Goal: Find specific page/section: Find specific page/section

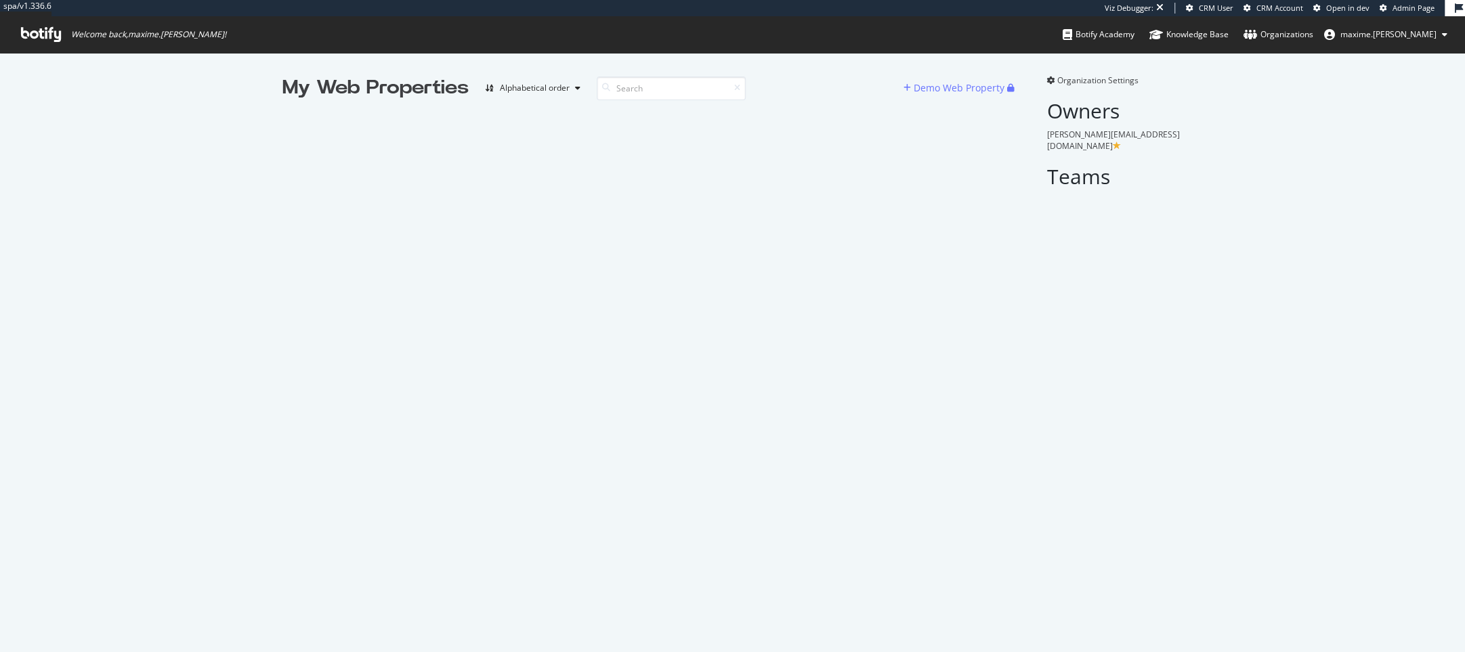
scroll to position [651, 1464]
type input "c"
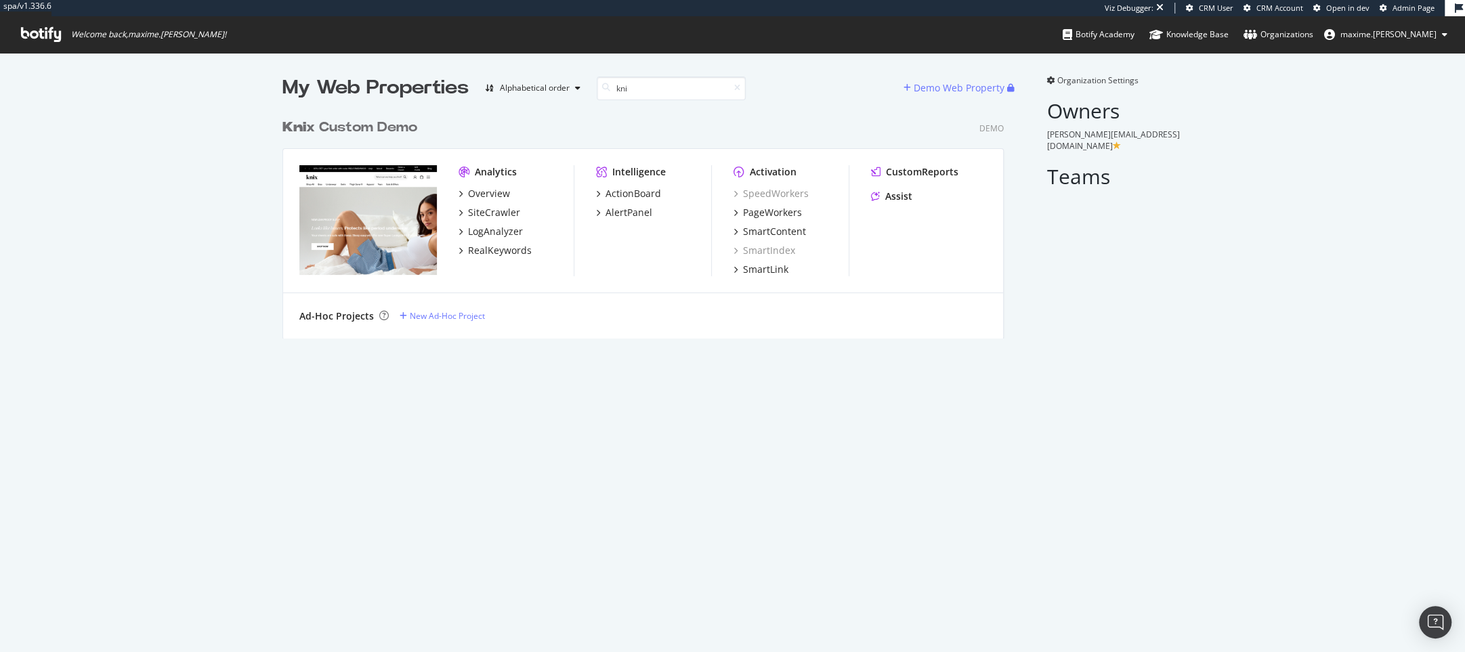
scroll to position [237, 731]
type input "k"
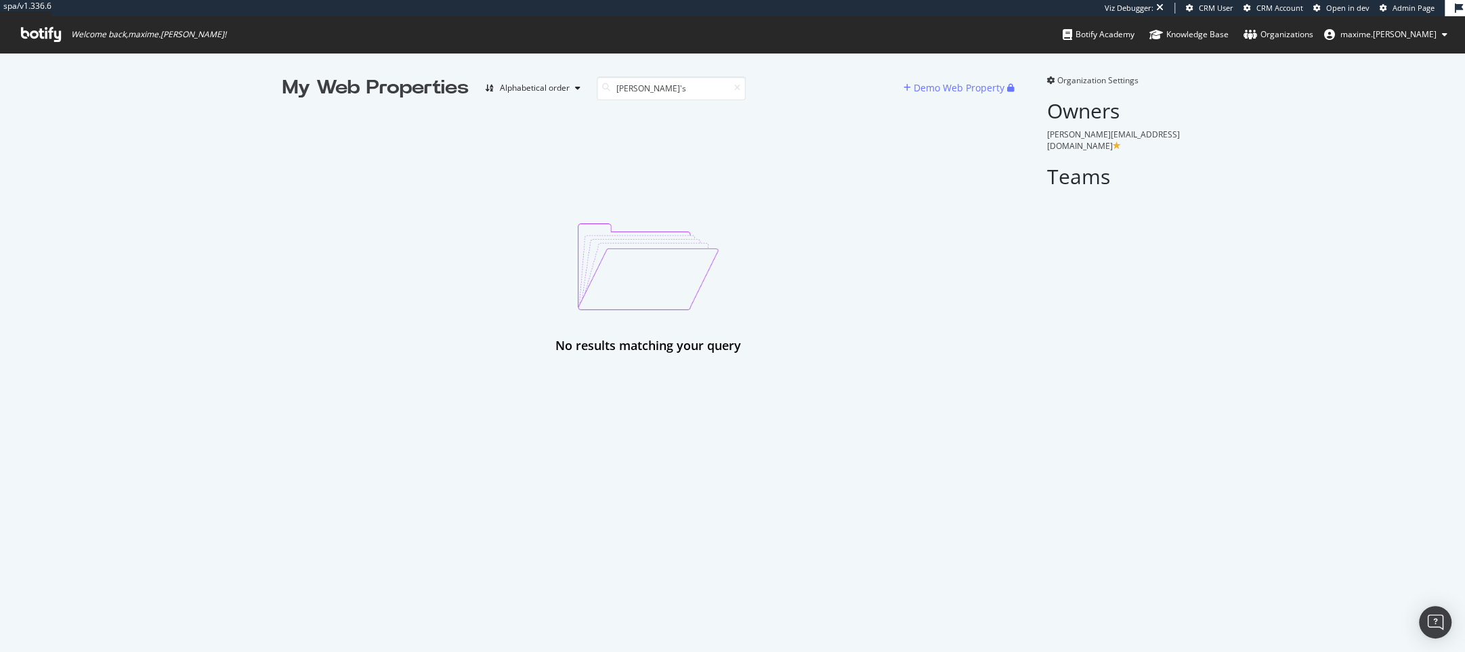
type input "[PERSON_NAME]'s"
click at [666, 90] on input "[PERSON_NAME]'s" at bounding box center [671, 89] width 149 height 24
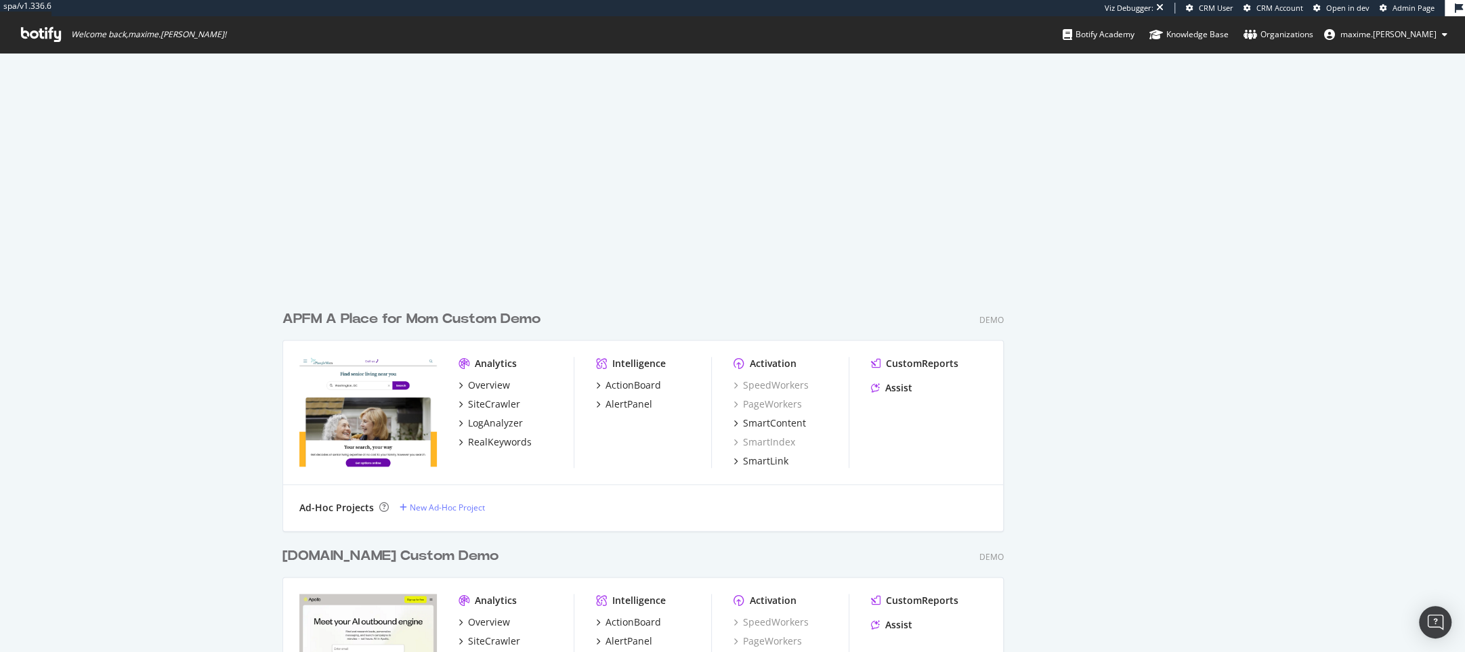
scroll to position [8919, 731]
